Goal: Find contact information

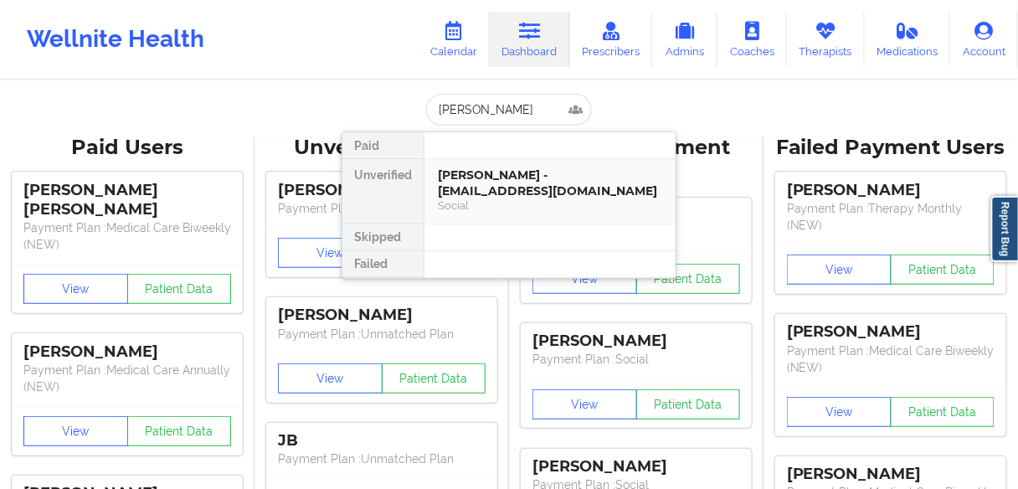
click at [482, 198] on div "Social" at bounding box center [550, 205] width 224 height 14
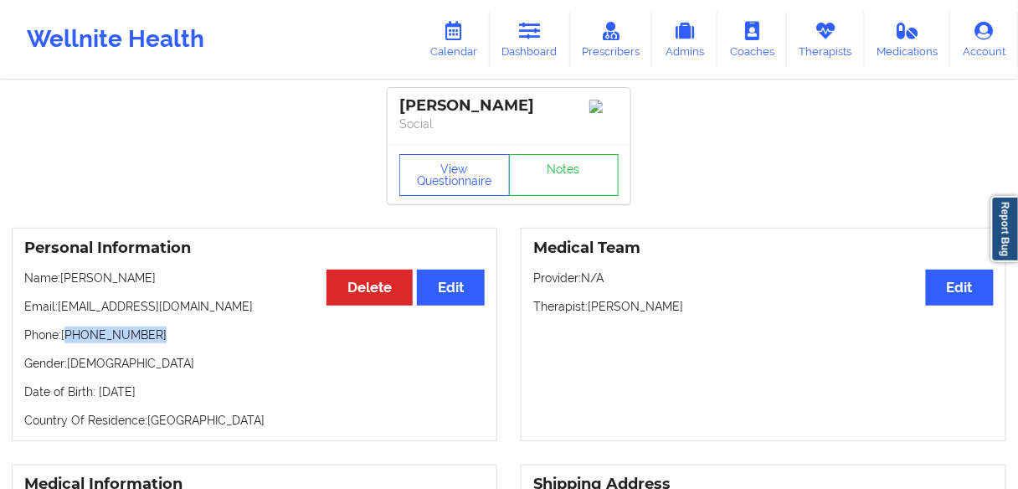
drag, startPoint x: 114, startPoint y: 339, endPoint x: 68, endPoint y: 341, distance: 46.1
click at [68, 341] on p "Phone: [PHONE_NUMBER]" at bounding box center [254, 334] width 460 height 17
copy p "[PHONE_NUMBER]"
click at [507, 40] on link "Dashboard" at bounding box center [530, 39] width 80 height 55
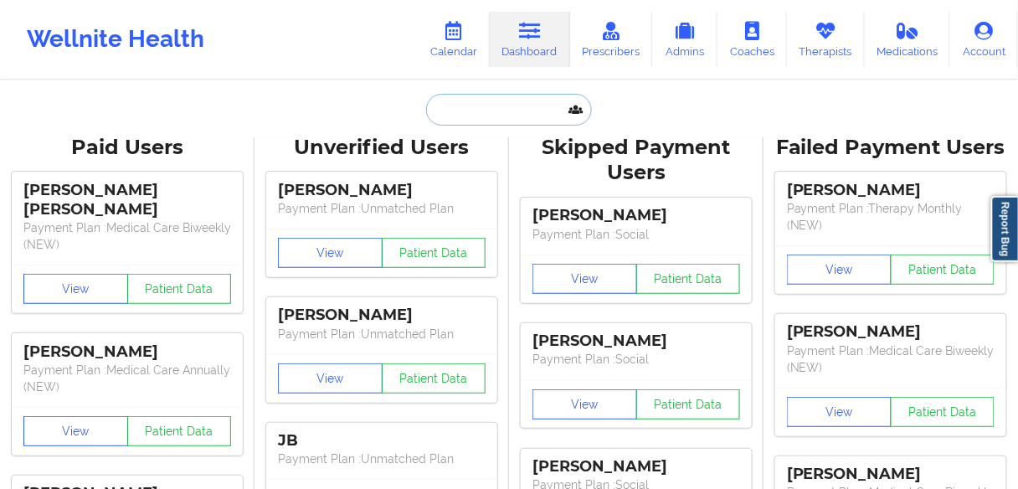
click at [448, 111] on input "text" at bounding box center [509, 110] width 166 height 32
paste input "[PERSON_NAME] Quick"
type input "[PERSON_NAME] Quick"
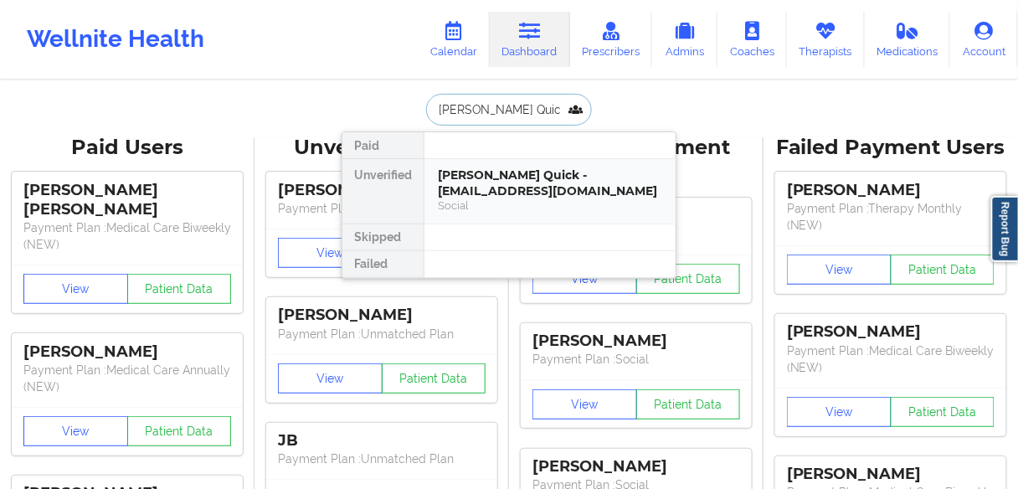
click at [457, 184] on div "[PERSON_NAME] Quick - [EMAIL_ADDRESS][DOMAIN_NAME]" at bounding box center [550, 182] width 224 height 31
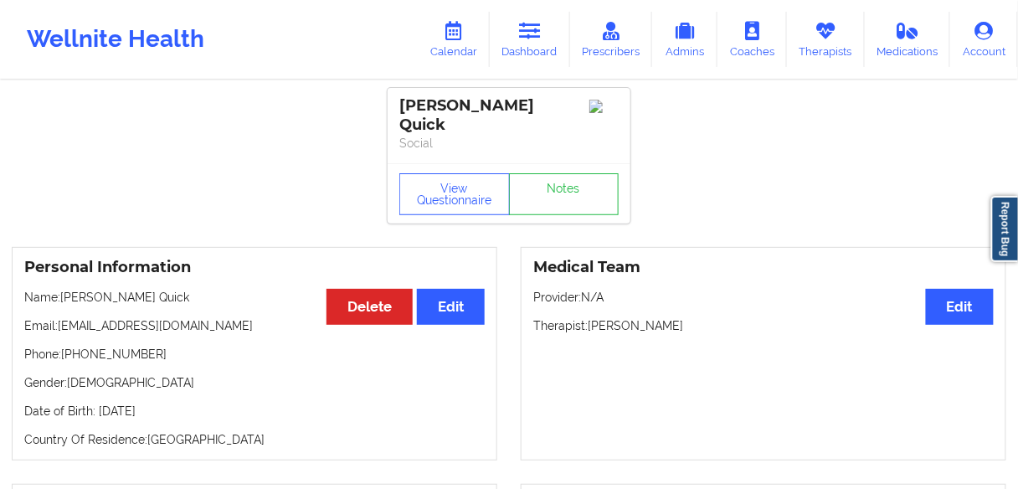
drag, startPoint x: 136, startPoint y: 341, endPoint x: 115, endPoint y: 339, distance: 21.0
click at [133, 346] on p "Phone: [PHONE_NUMBER]" at bounding box center [254, 354] width 460 height 17
click at [115, 346] on p "Phone: [PHONE_NUMBER]" at bounding box center [254, 354] width 460 height 17
copy p "16198856961"
